Goal: Task Accomplishment & Management: Use online tool/utility

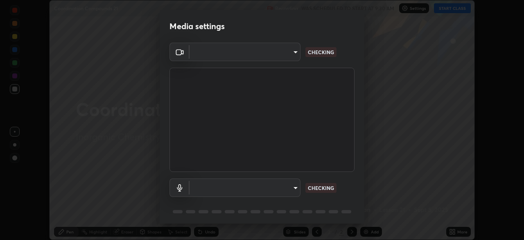
scroll to position [240, 524]
type input "6d46a3bbb121808cbb74c832f71dfccd0f2f4db2e0a8dcefa18edd627fde2ff4"
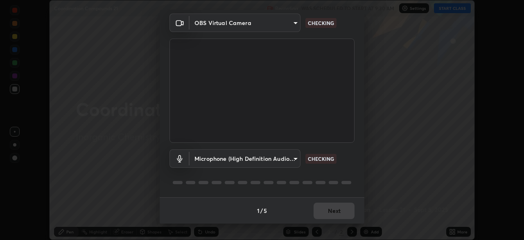
click at [228, 160] on body "Erase all Coordination Compounds 21 Recording WAS SCHEDULED TO START AT 9:30 AM…" at bounding box center [262, 120] width 524 height 240
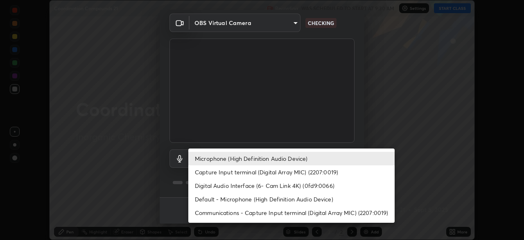
click at [212, 197] on li "Default - Microphone (High Definition Audio Device)" at bounding box center [291, 199] width 206 height 14
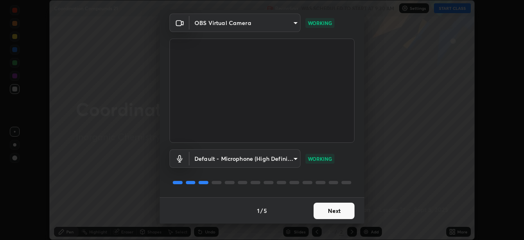
click at [215, 159] on body "Erase all Coordination Compounds 21 Recording WAS SCHEDULED TO START AT 9:30 AM…" at bounding box center [262, 120] width 524 height 240
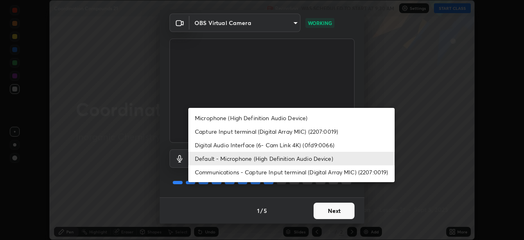
click at [214, 120] on li "Microphone (High Definition Audio Device)" at bounding box center [291, 118] width 206 height 14
type input "542551534069d815422f2d39fde6cbae80a89d9e5025ba2982a8294de1300f8f"
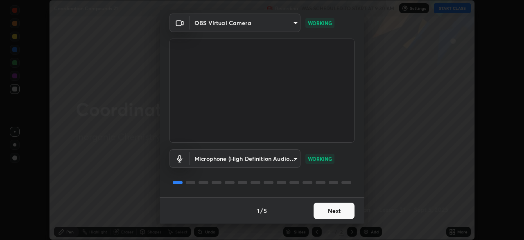
click at [333, 210] on button "Next" at bounding box center [334, 210] width 41 height 16
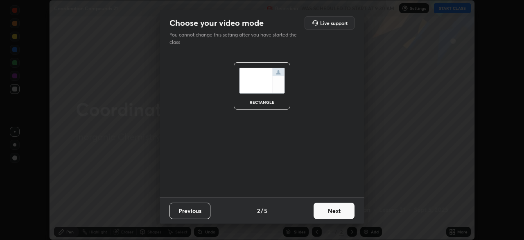
scroll to position [0, 0]
click at [340, 211] on button "Next" at bounding box center [334, 210] width 41 height 16
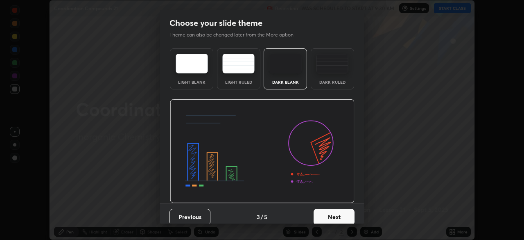
click at [345, 212] on button "Next" at bounding box center [334, 216] width 41 height 16
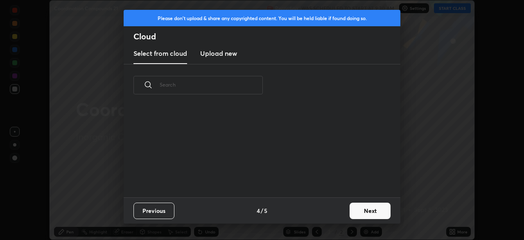
click at [358, 209] on button "Next" at bounding box center [370, 210] width 41 height 16
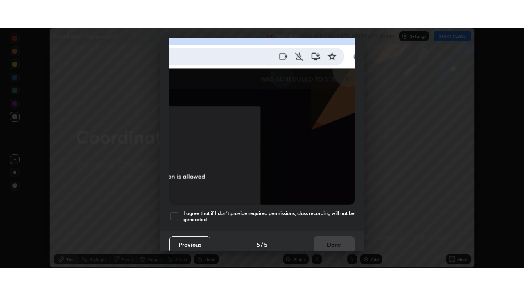
scroll to position [195, 0]
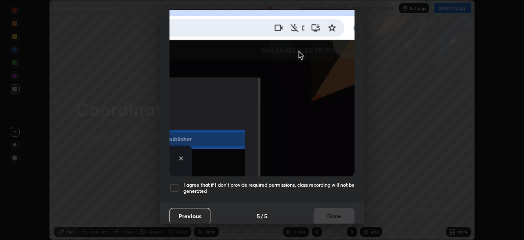
click at [174, 185] on div at bounding box center [174, 188] width 10 height 10
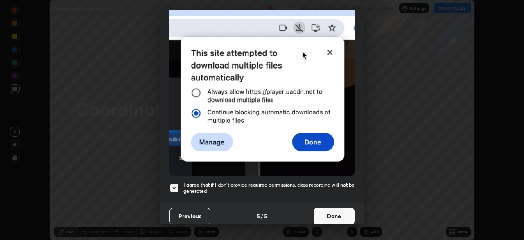
click at [329, 208] on button "Done" at bounding box center [334, 216] width 41 height 16
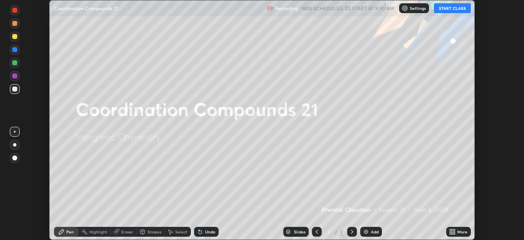
click at [447, 10] on button "START CLASS" at bounding box center [452, 8] width 37 height 10
click at [454, 233] on icon at bounding box center [454, 233] width 2 height 2
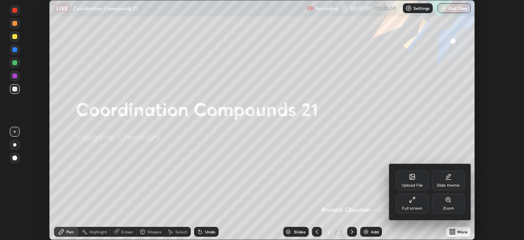
click at [414, 203] on div "Full screen" at bounding box center [412, 203] width 33 height 20
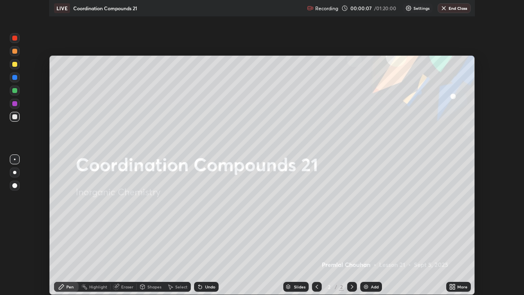
scroll to position [295, 524]
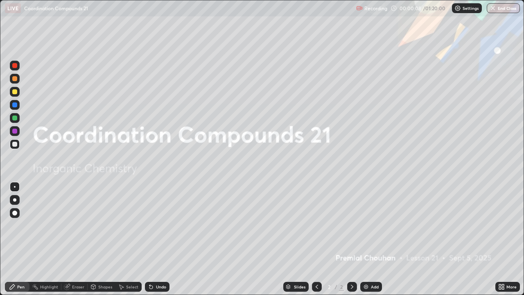
click at [366, 239] on img at bounding box center [366, 286] width 7 height 7
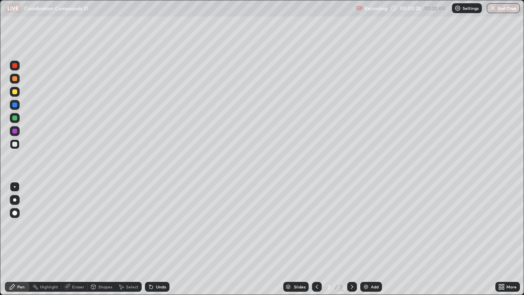
click at [14, 93] on div at bounding box center [14, 91] width 5 height 5
click at [77, 239] on div "Eraser" at bounding box center [78, 287] width 12 height 4
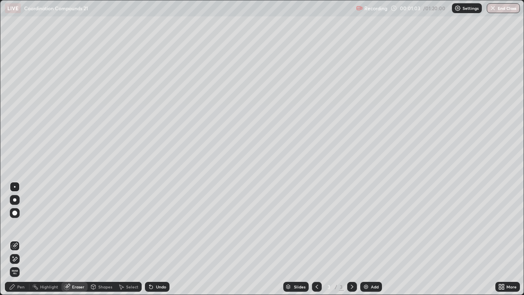
click at [21, 239] on div "Pen" at bounding box center [20, 287] width 7 height 4
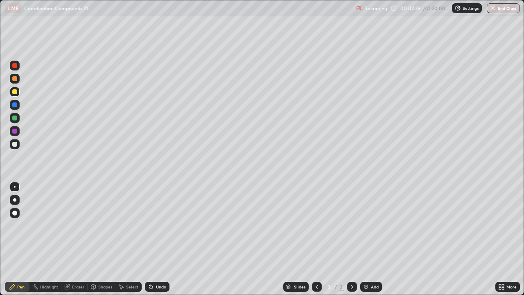
click at [365, 239] on img at bounding box center [366, 286] width 7 height 7
click at [18, 79] on div at bounding box center [15, 79] width 10 height 10
click at [16, 81] on div at bounding box center [15, 79] width 10 height 10
click at [16, 90] on div at bounding box center [14, 91] width 5 height 5
click at [14, 88] on div at bounding box center [15, 92] width 10 height 10
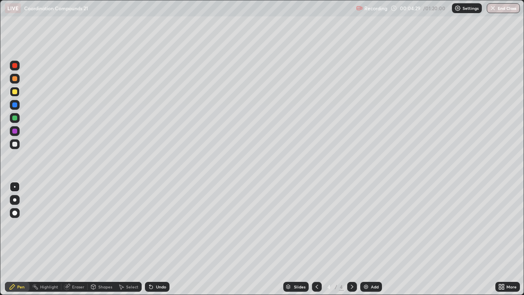
click at [14, 80] on div at bounding box center [14, 78] width 5 height 5
click at [13, 93] on div at bounding box center [14, 91] width 5 height 5
click at [366, 239] on img at bounding box center [366, 286] width 7 height 7
click at [16, 78] on div at bounding box center [14, 78] width 5 height 5
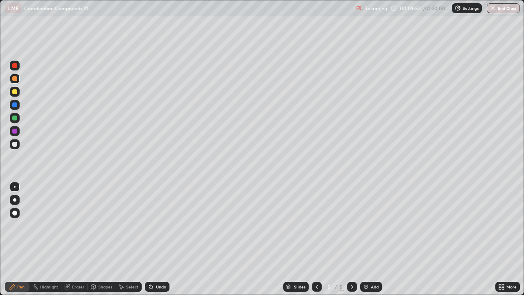
click at [79, 239] on div "Eraser" at bounding box center [78, 287] width 12 height 4
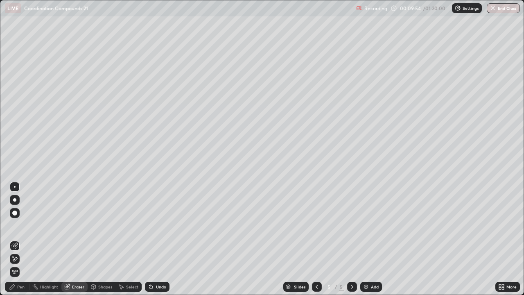
click at [23, 239] on div "Pen" at bounding box center [20, 287] width 7 height 4
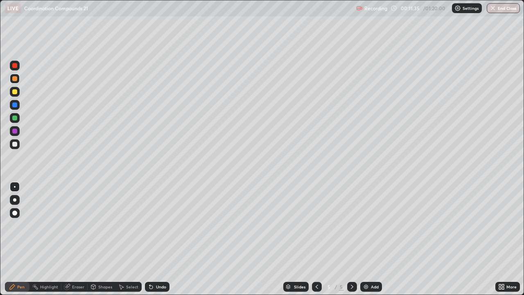
click at [366, 239] on img at bounding box center [366, 286] width 7 height 7
click at [14, 91] on div at bounding box center [14, 91] width 5 height 5
click at [16, 82] on div at bounding box center [15, 79] width 10 height 10
click at [18, 80] on div at bounding box center [15, 79] width 10 height 10
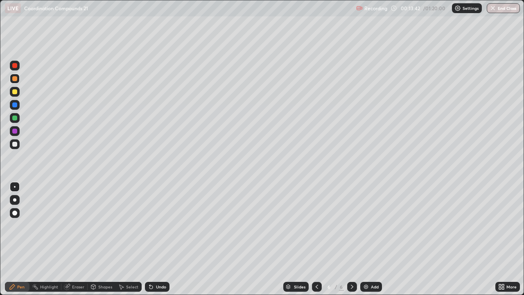
click at [14, 118] on div at bounding box center [14, 117] width 5 height 5
click at [18, 116] on div at bounding box center [15, 118] width 10 height 10
click at [16, 93] on div at bounding box center [14, 91] width 5 height 5
click at [15, 92] on div at bounding box center [14, 91] width 5 height 5
click at [16, 82] on div at bounding box center [15, 79] width 10 height 10
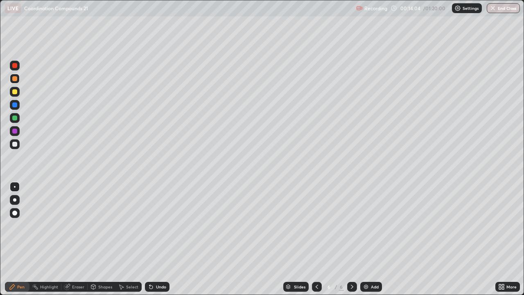
click at [17, 80] on div at bounding box center [14, 78] width 5 height 5
click at [77, 239] on div "Eraser" at bounding box center [78, 287] width 12 height 4
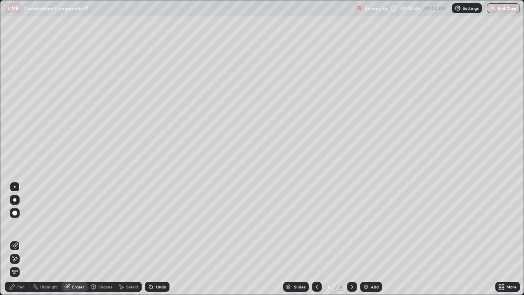
click at [19, 239] on div "Pen" at bounding box center [20, 287] width 7 height 4
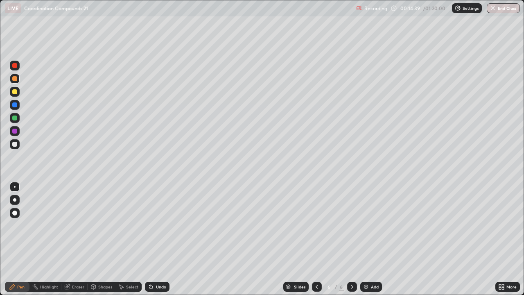
click at [14, 105] on div at bounding box center [14, 104] width 5 height 5
click at [14, 79] on div at bounding box center [14, 78] width 5 height 5
click at [14, 77] on div at bounding box center [14, 78] width 5 height 5
click at [78, 239] on div "Eraser" at bounding box center [78, 287] width 12 height 4
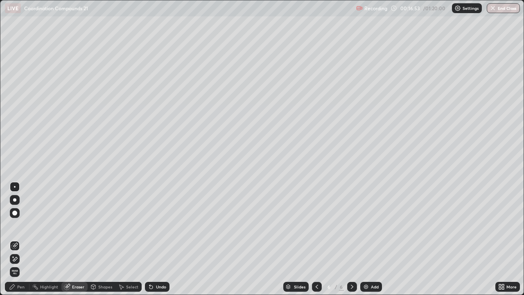
click at [20, 239] on div "Pen" at bounding box center [20, 287] width 7 height 4
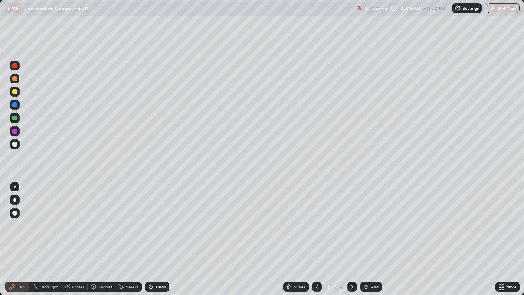
click at [14, 118] on div at bounding box center [14, 117] width 5 height 5
click at [14, 93] on div at bounding box center [14, 91] width 5 height 5
click at [18, 93] on div at bounding box center [15, 92] width 10 height 10
click at [15, 143] on div at bounding box center [14, 144] width 5 height 5
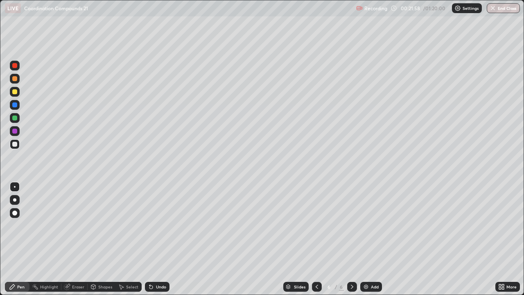
click at [14, 80] on div at bounding box center [14, 78] width 5 height 5
click at [15, 79] on div at bounding box center [14, 78] width 5 height 5
click at [14, 93] on div at bounding box center [14, 91] width 5 height 5
click at [364, 239] on img at bounding box center [366, 286] width 7 height 7
click at [14, 78] on div at bounding box center [14, 78] width 5 height 5
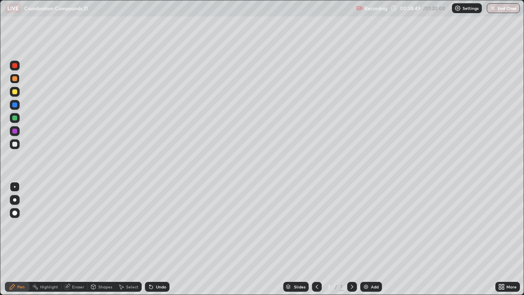
click at [14, 92] on div at bounding box center [14, 91] width 5 height 5
click at [13, 93] on div at bounding box center [14, 91] width 5 height 5
click at [75, 239] on div "Eraser" at bounding box center [78, 287] width 12 height 4
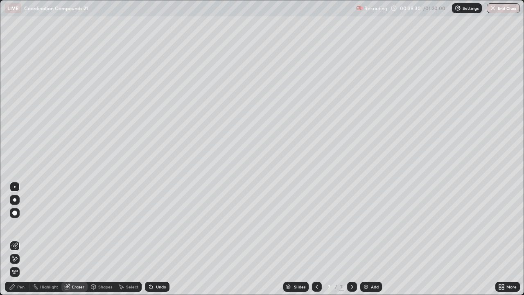
click at [20, 239] on div "Pen" at bounding box center [20, 287] width 7 height 4
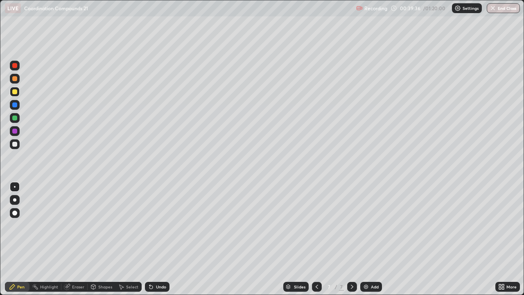
click at [14, 78] on div at bounding box center [14, 78] width 5 height 5
click at [83, 239] on div "Eraser" at bounding box center [78, 287] width 12 height 4
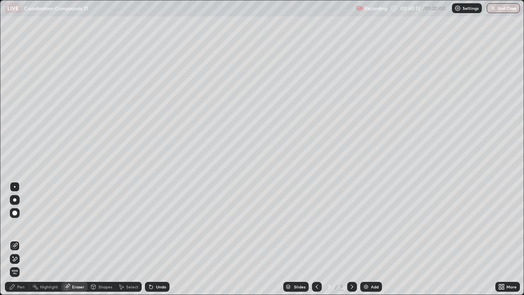
click at [22, 239] on div "Pen" at bounding box center [20, 287] width 7 height 4
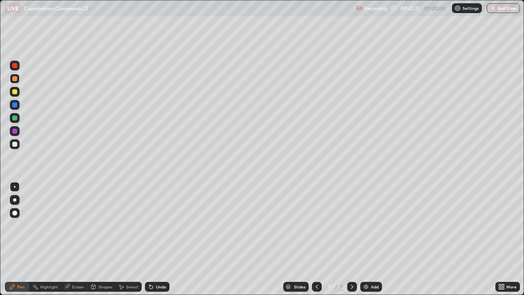
click at [316, 239] on icon at bounding box center [317, 286] width 7 height 7
click at [351, 239] on icon at bounding box center [352, 286] width 7 height 7
click at [77, 239] on div "Eraser" at bounding box center [78, 287] width 12 height 4
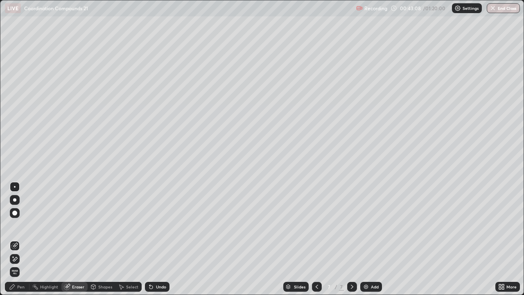
click at [23, 239] on div "Pen" at bounding box center [20, 287] width 7 height 4
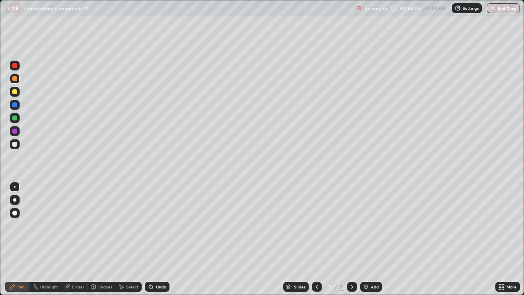
click at [14, 145] on div at bounding box center [14, 144] width 5 height 5
click at [14, 82] on div at bounding box center [15, 79] width 10 height 10
click at [15, 82] on div at bounding box center [15, 79] width 10 height 10
click at [14, 129] on div at bounding box center [14, 131] width 5 height 5
click at [13, 79] on div at bounding box center [14, 78] width 5 height 5
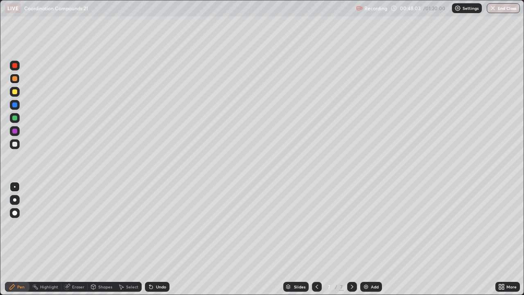
click at [16, 80] on div at bounding box center [14, 78] width 5 height 5
click at [15, 105] on div at bounding box center [14, 104] width 5 height 5
click at [16, 104] on div at bounding box center [14, 104] width 5 height 5
click at [8, 210] on div at bounding box center [14, 212] width 13 height 13
click at [15, 118] on div at bounding box center [14, 117] width 5 height 5
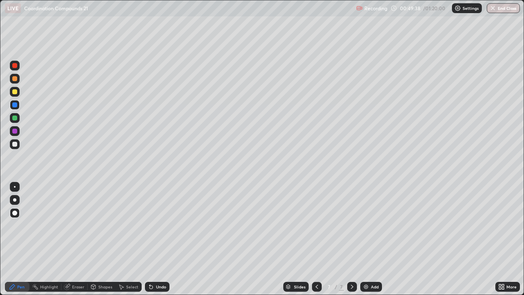
click at [15, 117] on div at bounding box center [14, 117] width 5 height 5
click at [14, 81] on div at bounding box center [14, 78] width 5 height 5
click at [15, 187] on div at bounding box center [15, 187] width 2 height 2
click at [72, 239] on div "Eraser" at bounding box center [78, 287] width 12 height 4
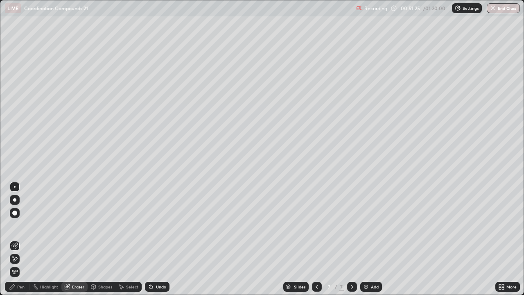
click at [19, 239] on div "Pen" at bounding box center [20, 287] width 7 height 4
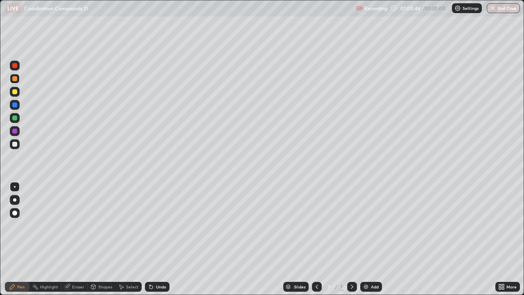
click at [351, 239] on icon at bounding box center [352, 286] width 7 height 7
click at [364, 239] on img at bounding box center [366, 286] width 7 height 7
click at [14, 93] on div at bounding box center [14, 91] width 5 height 5
click at [15, 93] on div at bounding box center [14, 91] width 5 height 5
click at [14, 80] on div at bounding box center [14, 78] width 5 height 5
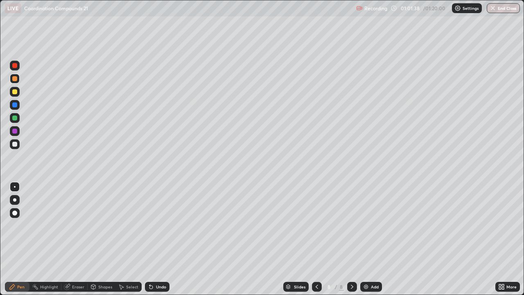
click at [14, 81] on div at bounding box center [14, 78] width 5 height 5
click at [15, 95] on div at bounding box center [15, 92] width 10 height 10
click at [15, 93] on div at bounding box center [14, 91] width 5 height 5
click at [13, 80] on div at bounding box center [14, 78] width 5 height 5
click at [13, 132] on div at bounding box center [14, 131] width 5 height 5
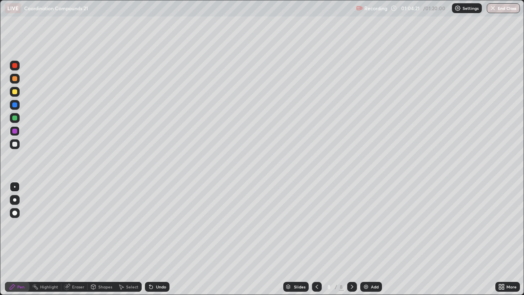
click at [16, 129] on div at bounding box center [15, 131] width 10 height 10
click at [14, 78] on div at bounding box center [14, 78] width 5 height 5
click at [11, 119] on div at bounding box center [15, 118] width 10 height 10
click at [13, 118] on div at bounding box center [14, 117] width 5 height 5
click at [74, 239] on div "Eraser" at bounding box center [78, 287] width 12 height 4
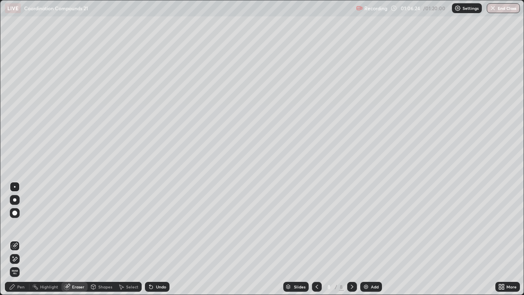
click at [17, 239] on div "Pen" at bounding box center [17, 287] width 25 height 10
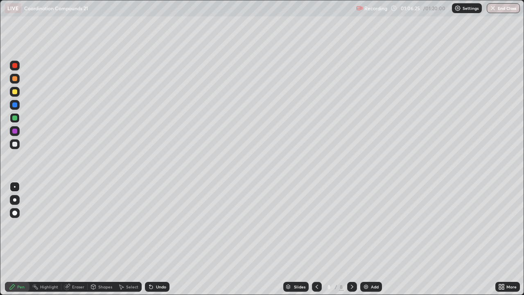
click at [14, 81] on div at bounding box center [15, 79] width 10 height 10
click at [508, 9] on button "End Class" at bounding box center [504, 8] width 32 height 10
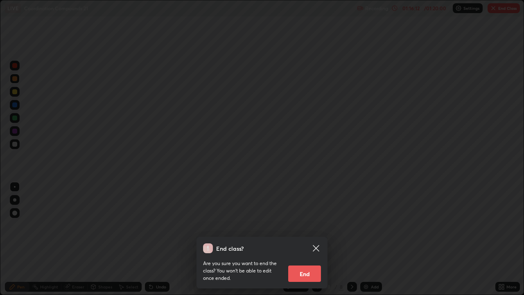
click at [321, 239] on icon at bounding box center [316, 248] width 10 height 10
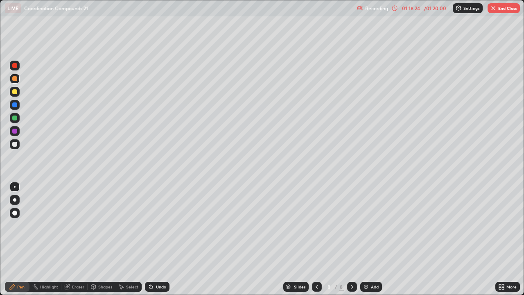
click at [503, 11] on button "End Class" at bounding box center [504, 8] width 32 height 10
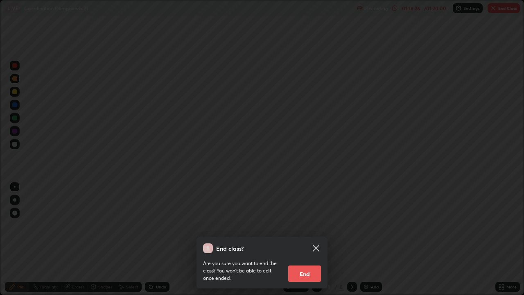
click at [309, 239] on button "End" at bounding box center [304, 273] width 33 height 16
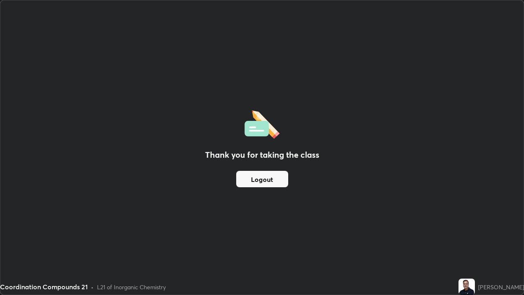
click at [270, 181] on button "Logout" at bounding box center [262, 179] width 52 height 16
